Goal: Find specific page/section: Find specific page/section

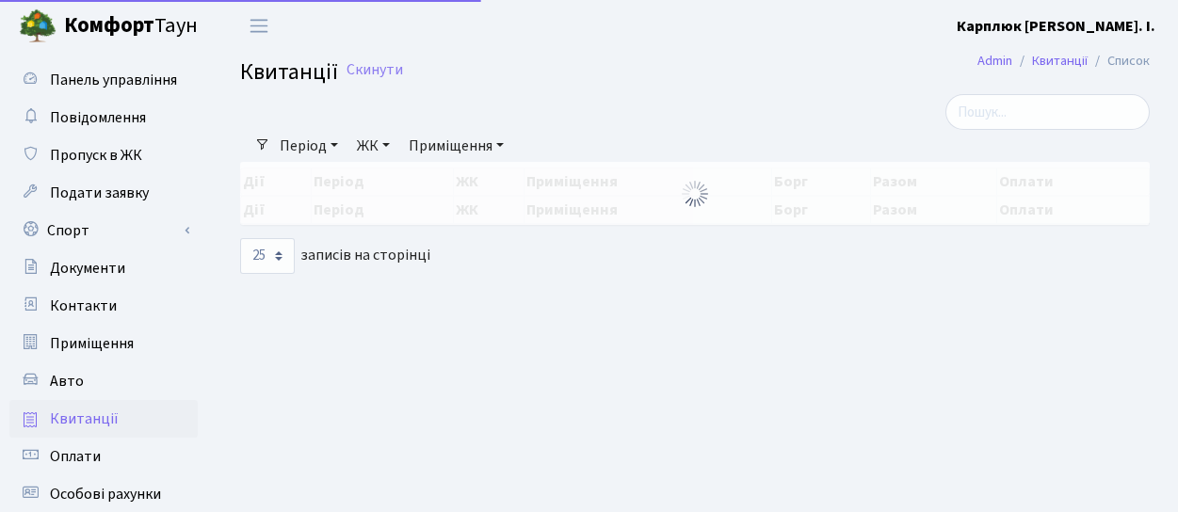
select select "25"
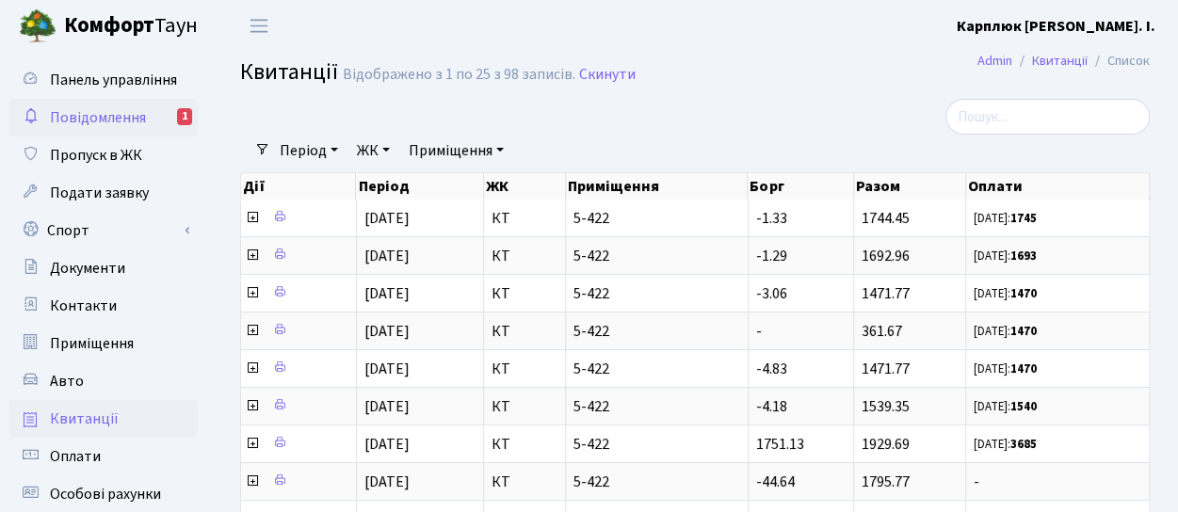
click at [83, 108] on span "Повідомлення" at bounding box center [98, 117] width 96 height 21
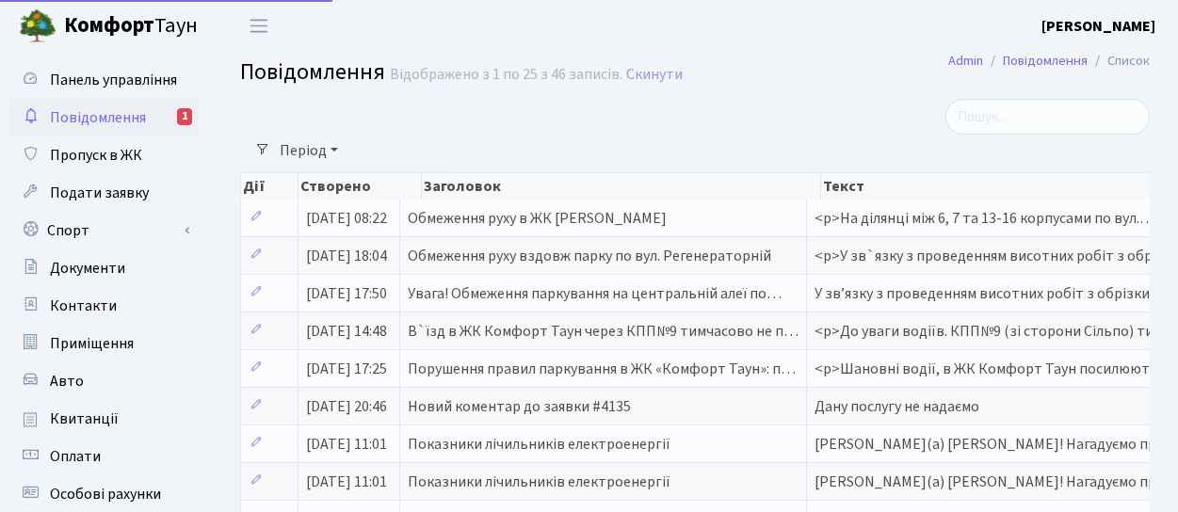
select select "25"
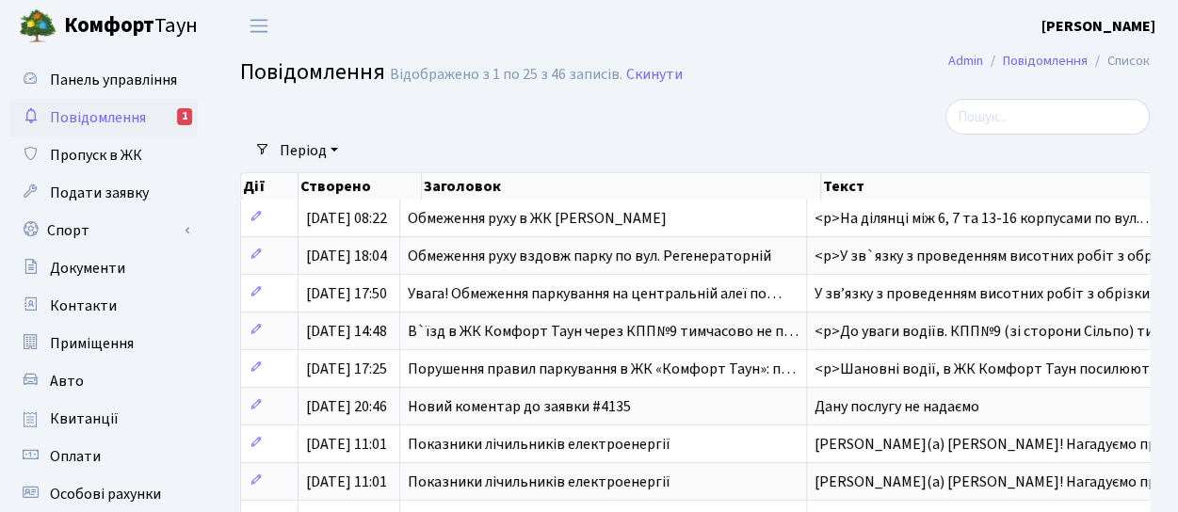
click at [59, 126] on span "Повідомлення" at bounding box center [98, 117] width 96 height 21
select select "25"
click at [98, 81] on span "Панель управління" at bounding box center [113, 80] width 127 height 21
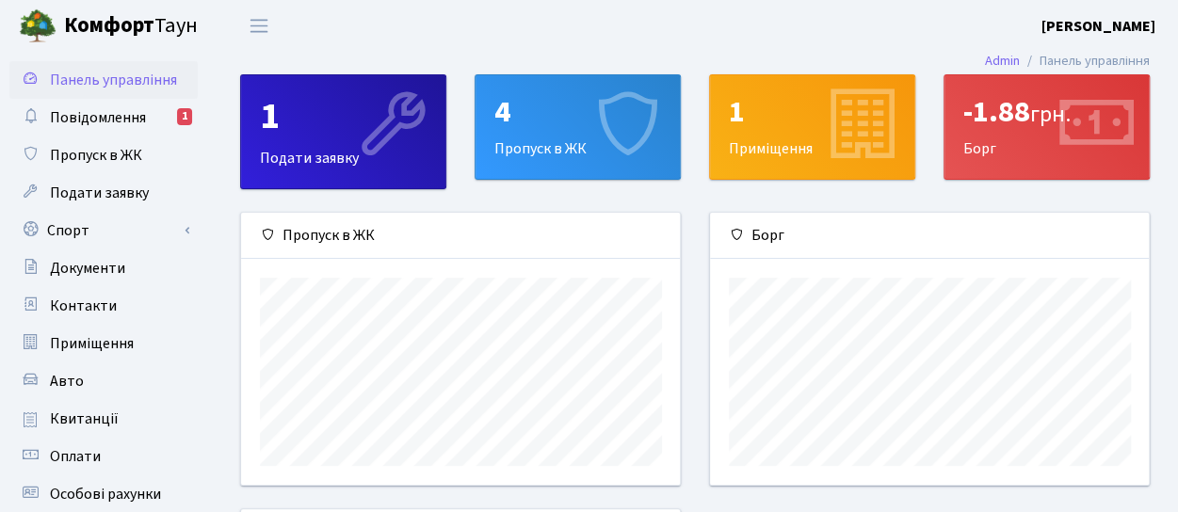
scroll to position [271, 439]
click at [88, 419] on span "Квитанції" at bounding box center [84, 419] width 69 height 21
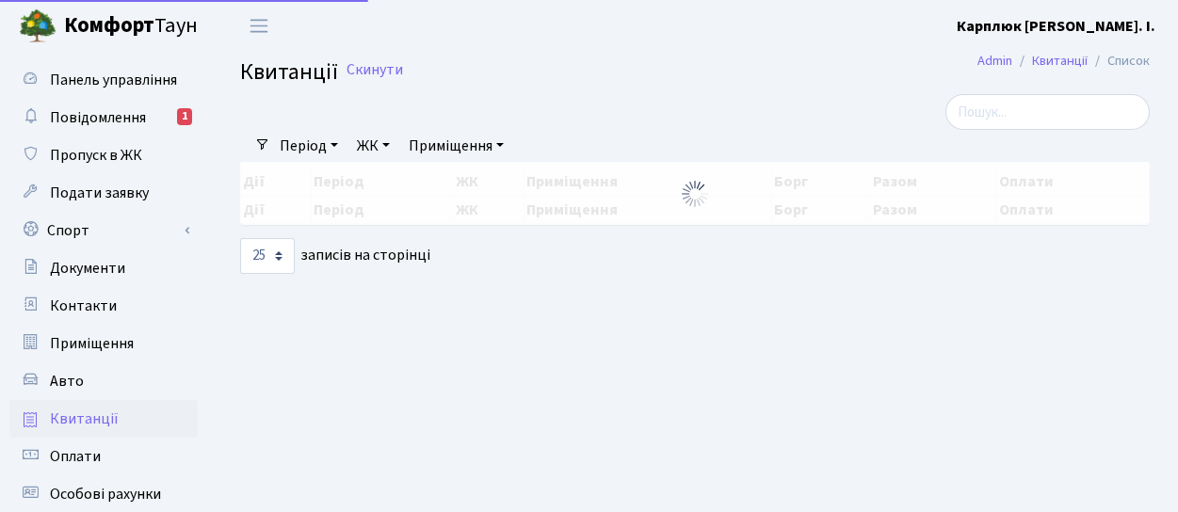
select select "25"
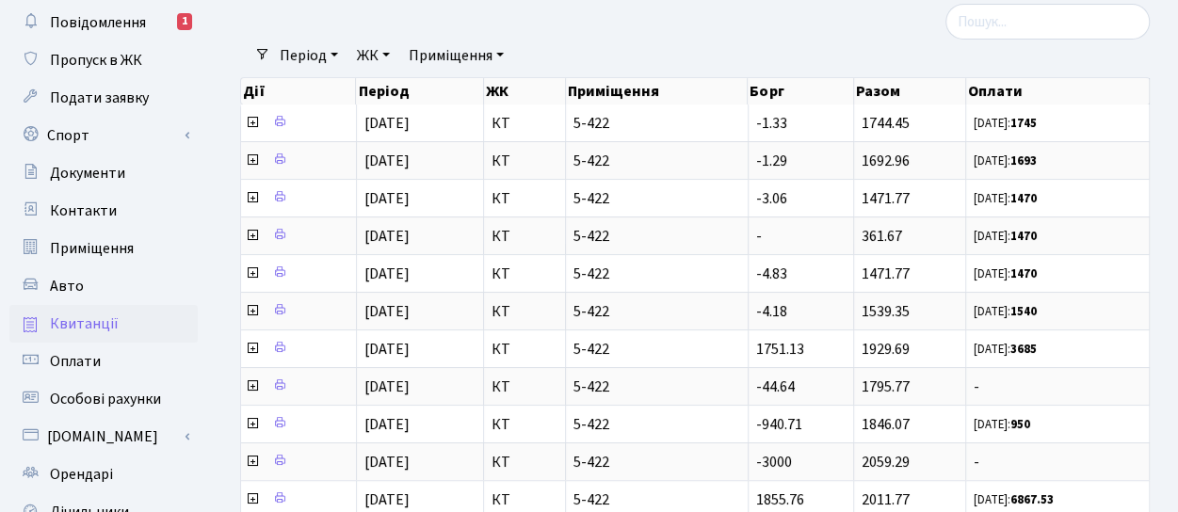
scroll to position [97, 0]
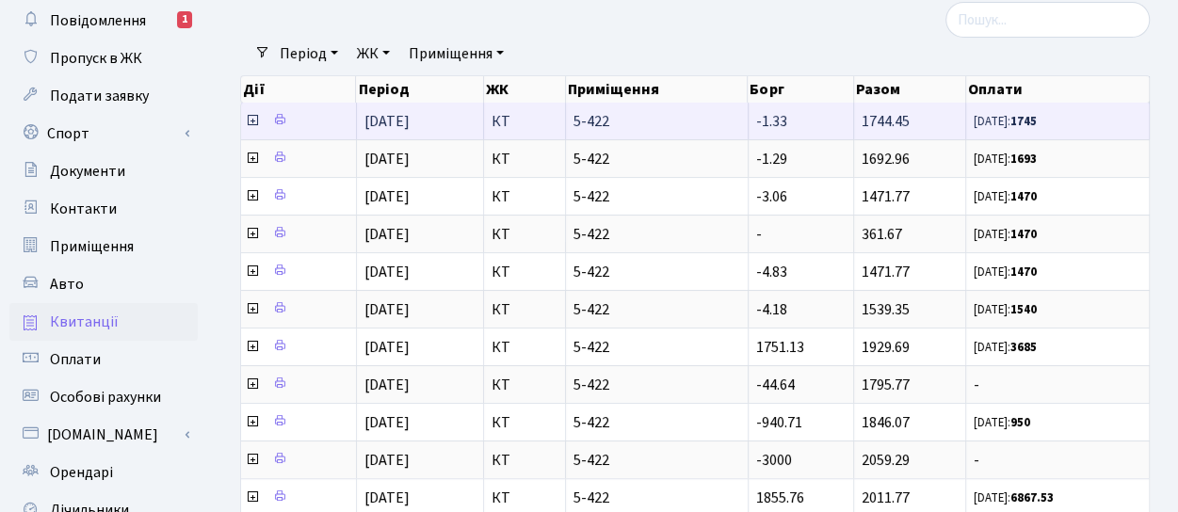
click at [254, 121] on icon at bounding box center [252, 120] width 15 height 15
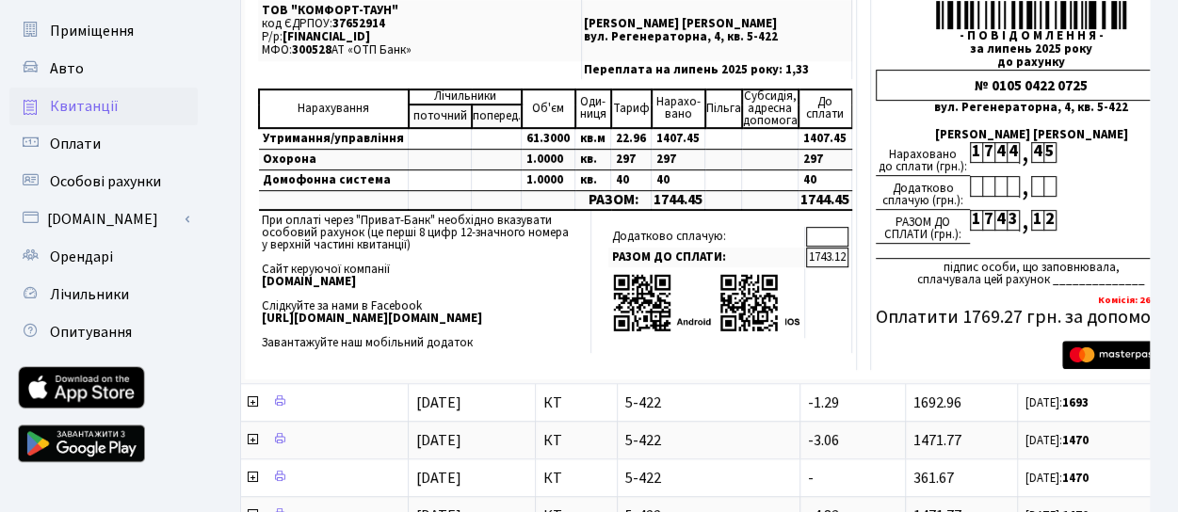
scroll to position [314, 0]
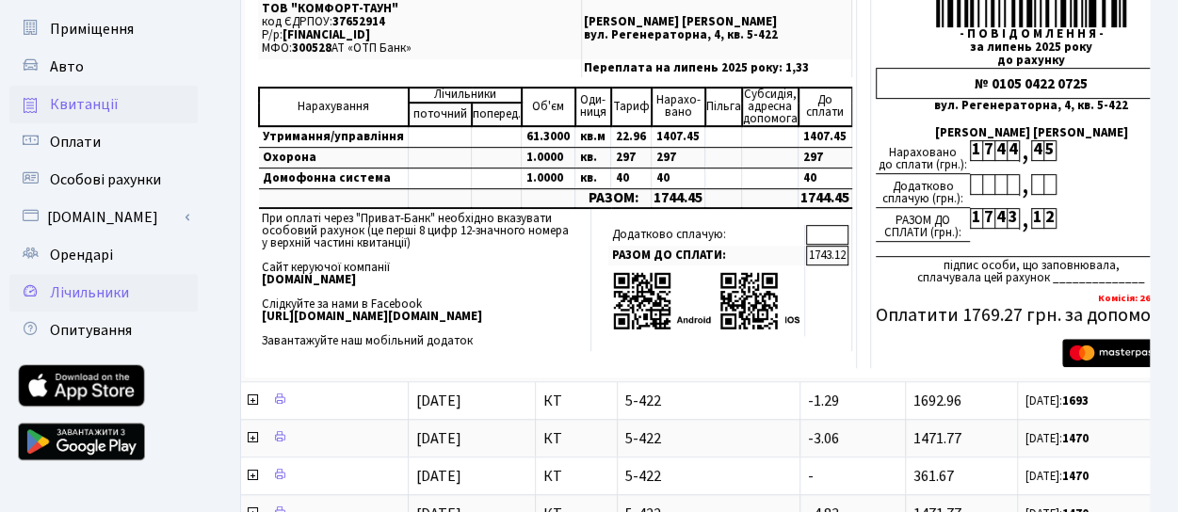
click at [110, 301] on span "Лічильники" at bounding box center [89, 292] width 79 height 21
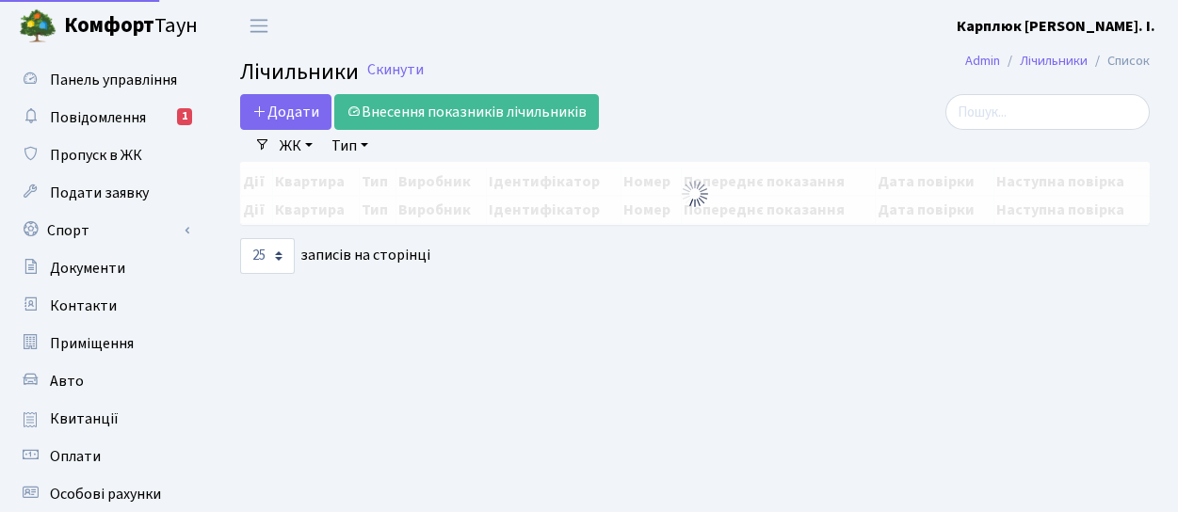
select select "25"
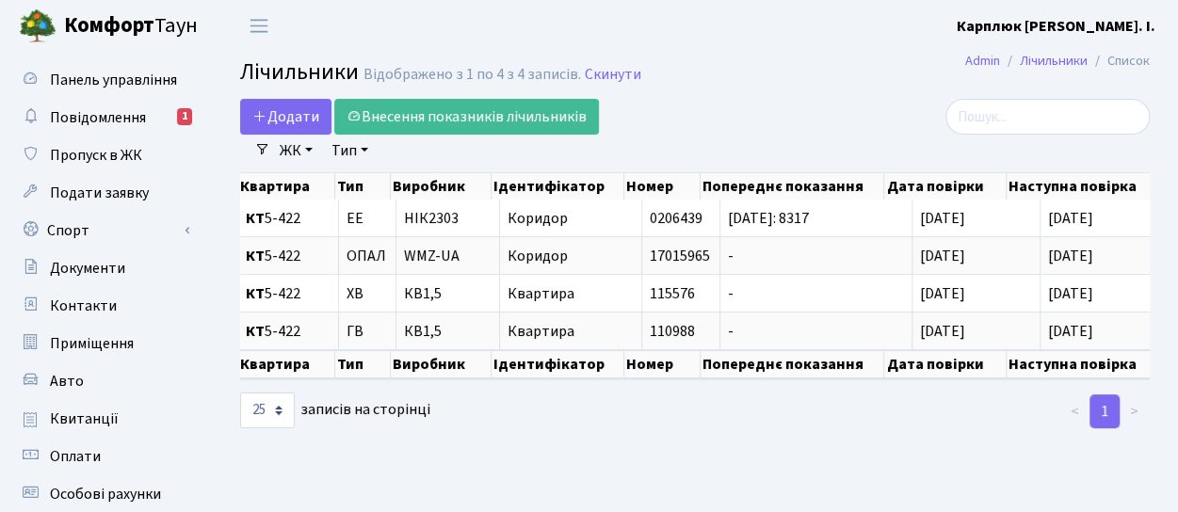
scroll to position [0, 71]
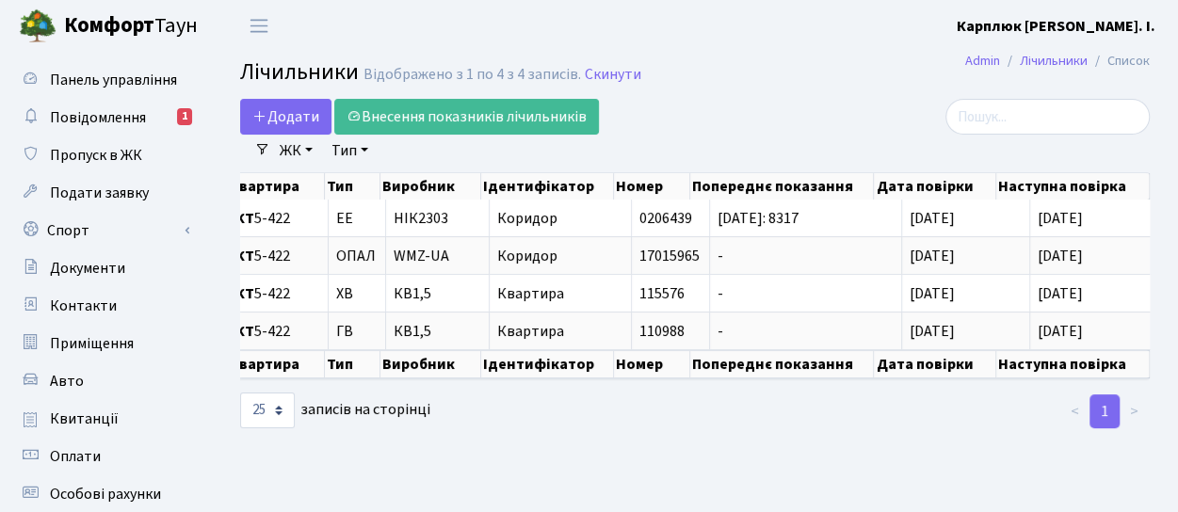
click at [836, 370] on th "Попереднє показання" at bounding box center [782, 364] width 184 height 28
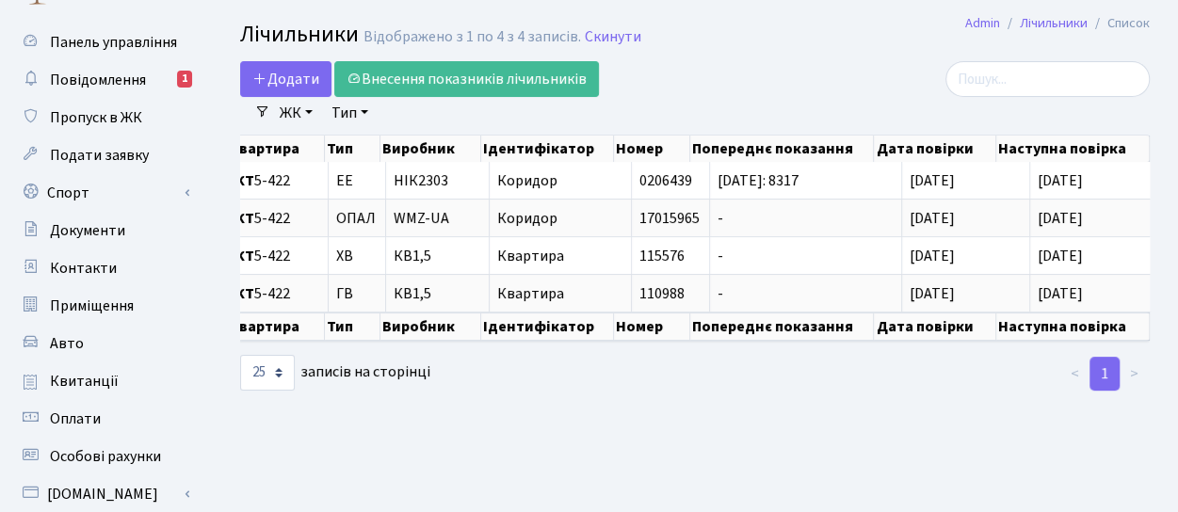
scroll to position [0, 0]
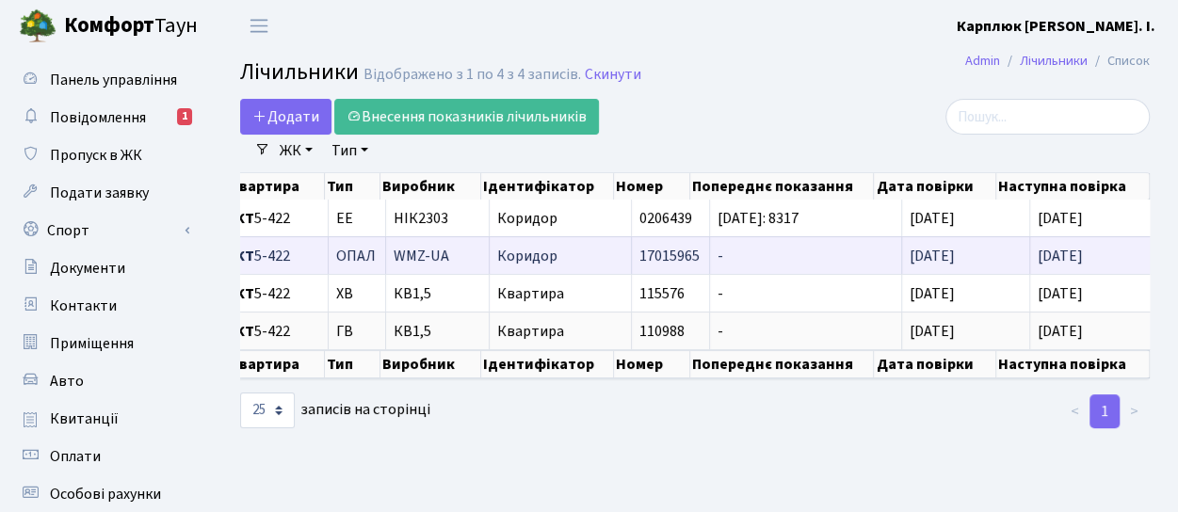
click at [378, 260] on td "ОПАЛ" at bounding box center [357, 255] width 57 height 38
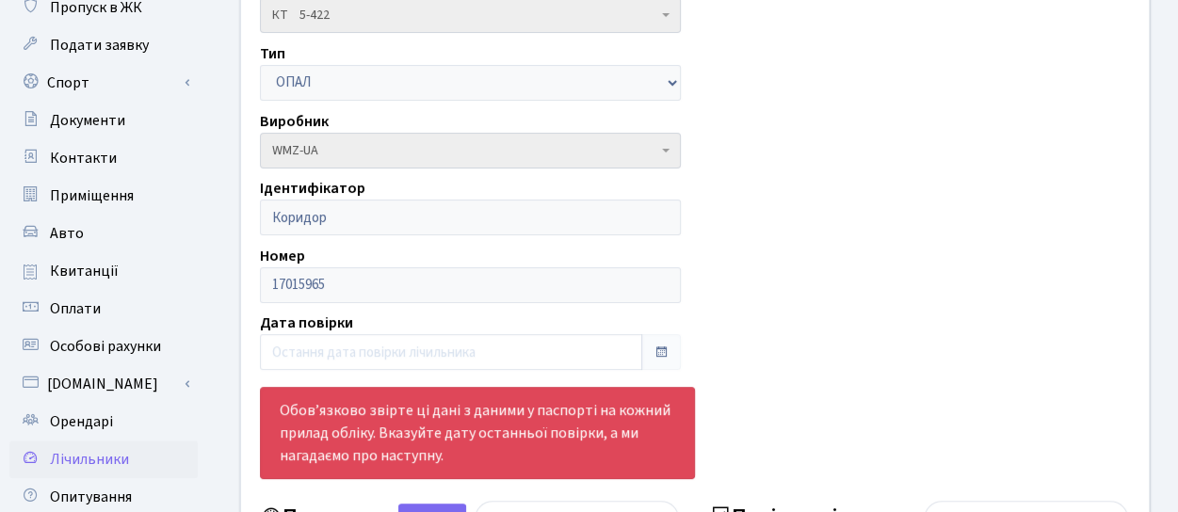
scroll to position [149, 0]
